Goal: Use online tool/utility: Utilize a website feature to perform a specific function

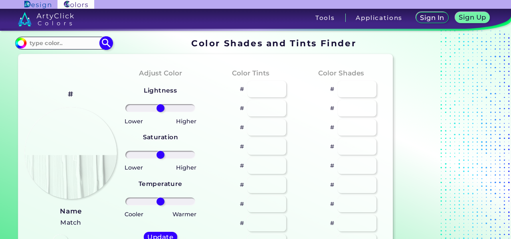
click at [69, 46] on input at bounding box center [63, 43] width 74 height 11
paste input "#05FF1A"
type input "#05FF1A"
click at [106, 41] on img at bounding box center [106, 43] width 14 height 14
type input "#05ff1a"
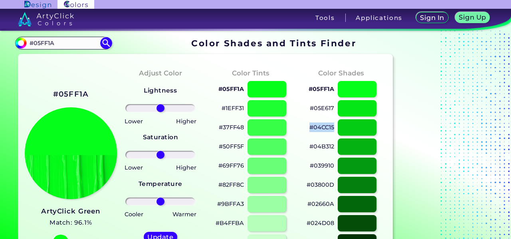
drag, startPoint x: 336, startPoint y: 128, endPoint x: 311, endPoint y: 132, distance: 25.1
click at [311, 132] on div "#04CC15" at bounding box center [341, 127] width 78 height 19
copy p "#04CC15"
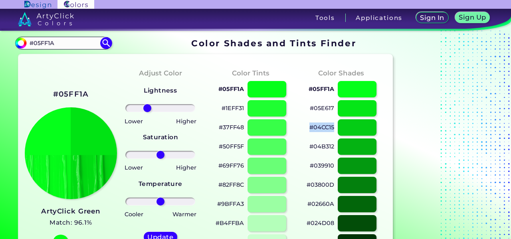
drag, startPoint x: 161, startPoint y: 107, endPoint x: 147, endPoint y: 110, distance: 14.7
type input "-43"
click at [147, 110] on input "range" at bounding box center [160, 108] width 70 height 8
click at [153, 234] on h5 "Update" at bounding box center [160, 237] width 25 height 6
type input "#00e313"
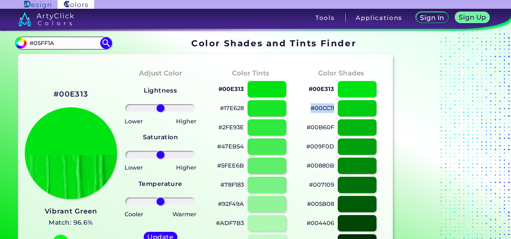
drag, startPoint x: 337, startPoint y: 109, endPoint x: 311, endPoint y: 111, distance: 25.7
click at [311, 111] on div "#00CC11" at bounding box center [341, 108] width 78 height 19
copy div "#00CC11"
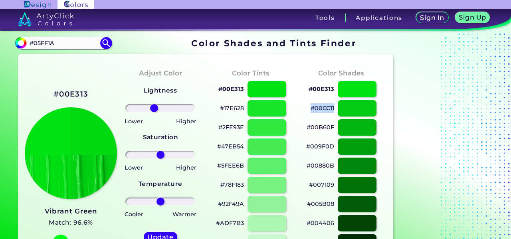
drag, startPoint x: 159, startPoint y: 107, endPoint x: 154, endPoint y: 108, distance: 5.3
type input "-20"
click at [154, 108] on input "range" at bounding box center [160, 108] width 70 height 8
click at [154, 238] on h5 "Update" at bounding box center [161, 237] width 24 height 6
type input "#00d812"
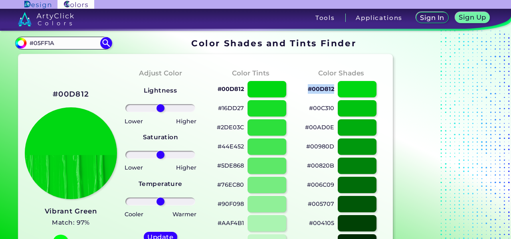
drag, startPoint x: 337, startPoint y: 89, endPoint x: 310, endPoint y: 92, distance: 27.0
click at [310, 92] on div "#00D812" at bounding box center [341, 89] width 78 height 19
copy div "#00D812"
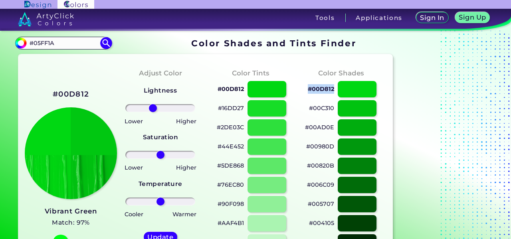
drag, startPoint x: 161, startPoint y: 109, endPoint x: 153, endPoint y: 113, distance: 8.6
type input "-24"
click at [153, 112] on input "range" at bounding box center [160, 108] width 70 height 8
click at [163, 237] on h5 "Update" at bounding box center [160, 237] width 27 height 7
type input "#00c711"
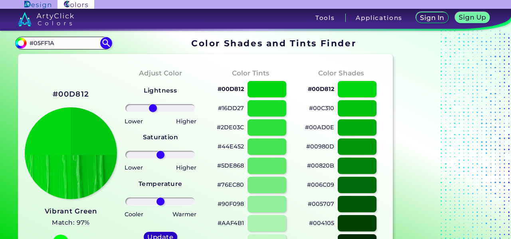
type input "0"
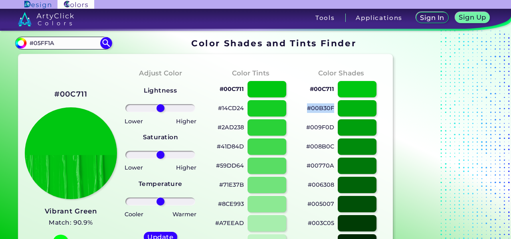
drag, startPoint x: 335, startPoint y: 109, endPoint x: 309, endPoint y: 113, distance: 26.7
click at [309, 113] on div "#00B30F" at bounding box center [341, 108] width 78 height 19
copy p "#00B30F"
drag, startPoint x: 161, startPoint y: 156, endPoint x: 156, endPoint y: 153, distance: 6.3
type input "-15"
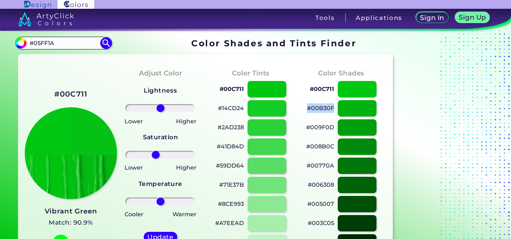
click at [156, 153] on input "range" at bounding box center [160, 155] width 70 height 8
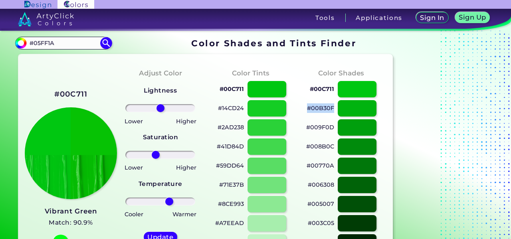
drag, startPoint x: 159, startPoint y: 199, endPoint x: 169, endPoint y: 199, distance: 10.0
type input "28"
click at [169, 199] on input "range" at bounding box center [160, 202] width 70 height 8
click at [161, 235] on h5 "Update" at bounding box center [161, 237] width 24 height 6
type input "#06c204"
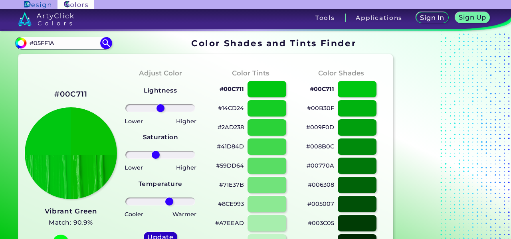
type input "0"
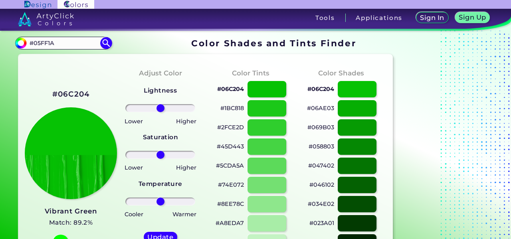
click at [333, 109] on p "#06AE03" at bounding box center [320, 108] width 27 height 10
click at [333, 109] on p "#06AE03 copied" at bounding box center [320, 108] width 27 height 10
copy p "06AE03"
click at [335, 109] on div "#06AE03" at bounding box center [341, 108] width 78 height 19
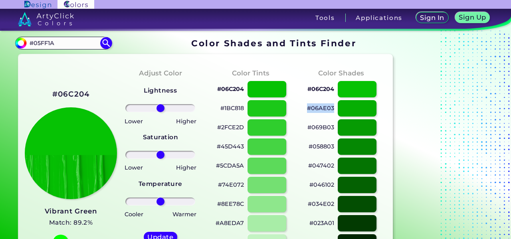
drag, startPoint x: 335, startPoint y: 109, endPoint x: 308, endPoint y: 109, distance: 26.8
click at [308, 109] on div "#06AE03" at bounding box center [341, 108] width 78 height 19
copy p "#06AE03"
click at [334, 129] on p "#069B03" at bounding box center [321, 128] width 27 height 10
click at [336, 129] on div "#069B03 copied" at bounding box center [341, 127] width 78 height 19
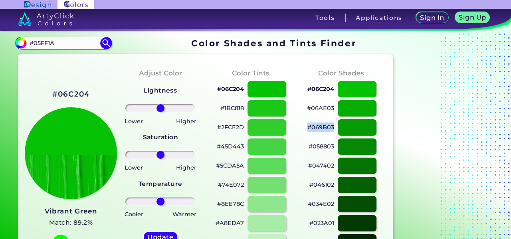
drag, startPoint x: 336, startPoint y: 129, endPoint x: 308, endPoint y: 131, distance: 27.2
click at [308, 131] on div "#069B03" at bounding box center [341, 127] width 78 height 19
copy p "#069B03"
click at [159, 155] on input "range" at bounding box center [160, 155] width 70 height 8
drag, startPoint x: 159, startPoint y: 155, endPoint x: 158, endPoint y: 159, distance: 4.1
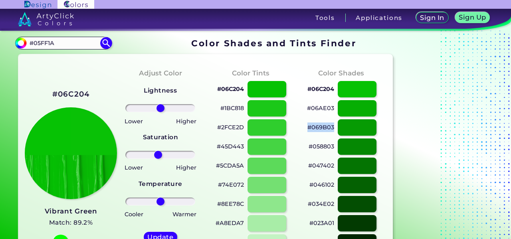
type input "-8"
click at [158, 159] on input "range" at bounding box center [160, 155] width 70 height 8
drag, startPoint x: 163, startPoint y: 199, endPoint x: 157, endPoint y: 204, distance: 8.0
type input "-11"
click at [157, 204] on input "range" at bounding box center [160, 202] width 70 height 8
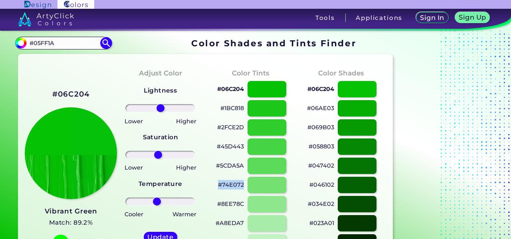
drag, startPoint x: 244, startPoint y: 186, endPoint x: 220, endPoint y: 187, distance: 23.6
click at [220, 187] on p "#74E072" at bounding box center [231, 185] width 26 height 10
copy p "#74E072"
drag, startPoint x: 220, startPoint y: 187, endPoint x: 244, endPoint y: 184, distance: 23.7
click at [244, 184] on div "#74E072" at bounding box center [251, 185] width 78 height 19
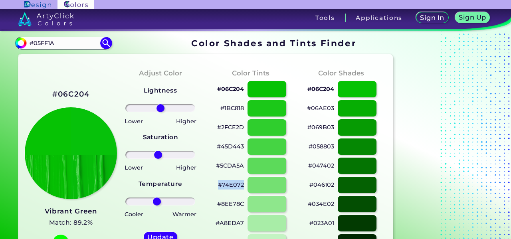
copy p "#74E072"
click at [243, 204] on p "#8EE78C" at bounding box center [230, 204] width 27 height 10
drag, startPoint x: 243, startPoint y: 204, endPoint x: 216, endPoint y: 207, distance: 27.3
click at [216, 207] on div "#8EE78C" at bounding box center [251, 204] width 78 height 19
copy p "#8EE78C"
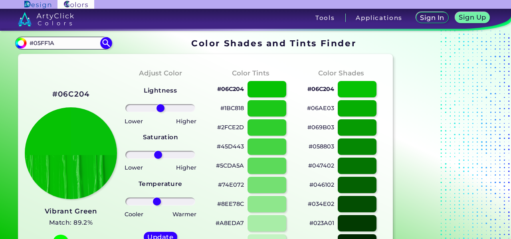
click at [245, 165] on div "#5CDA5A" at bounding box center [251, 166] width 78 height 19
drag, startPoint x: 245, startPoint y: 165, endPoint x: 234, endPoint y: 171, distance: 12.2
click at [234, 171] on div "#5CDA5A" at bounding box center [251, 166] width 78 height 19
click at [259, 165] on div at bounding box center [266, 166] width 39 height 16
type input "#5cda5a"
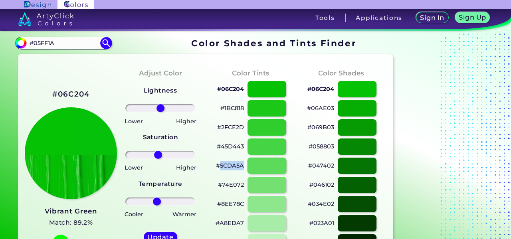
type input "0"
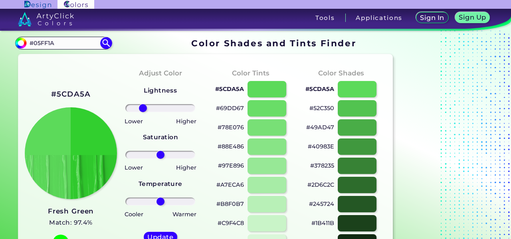
drag, startPoint x: 162, startPoint y: 108, endPoint x: 143, endPoint y: 110, distance: 19.3
type input "-57"
click at [143, 110] on input "range" at bounding box center [160, 108] width 70 height 8
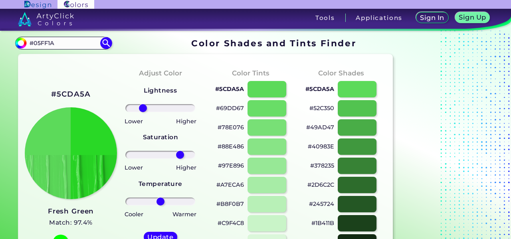
drag, startPoint x: 163, startPoint y: 157, endPoint x: 180, endPoint y: 157, distance: 16.8
type input "63"
click at [180, 157] on input "range" at bounding box center [160, 155] width 70 height 8
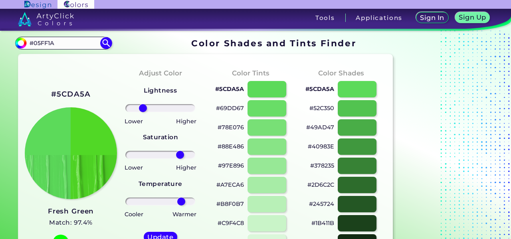
drag, startPoint x: 158, startPoint y: 203, endPoint x: 181, endPoint y: 207, distance: 23.6
type input "68"
click at [181, 206] on input "range" at bounding box center [160, 202] width 70 height 8
click at [168, 235] on h5 "Update" at bounding box center [160, 237] width 25 height 6
type input "#51d826"
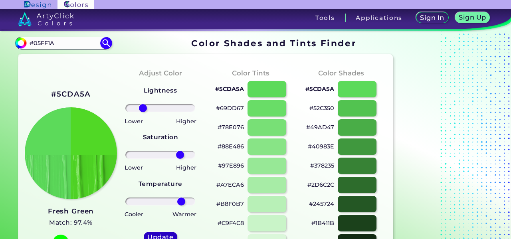
type input "0"
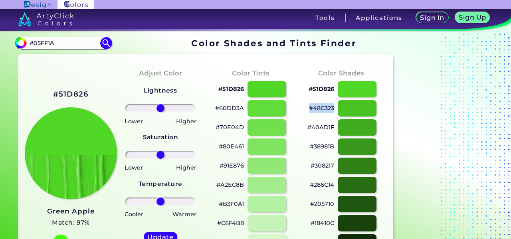
drag, startPoint x: 335, startPoint y: 107, endPoint x: 310, endPoint y: 111, distance: 25.9
click at [310, 111] on div "#48C323" at bounding box center [341, 108] width 78 height 19
click at [245, 109] on div "#60DD3A" at bounding box center [251, 108] width 78 height 19
drag, startPoint x: 245, startPoint y: 109, endPoint x: 214, endPoint y: 109, distance: 30.8
click at [214, 109] on div "#60DD3A" at bounding box center [251, 108] width 78 height 19
